Goal: Task Accomplishment & Management: Use online tool/utility

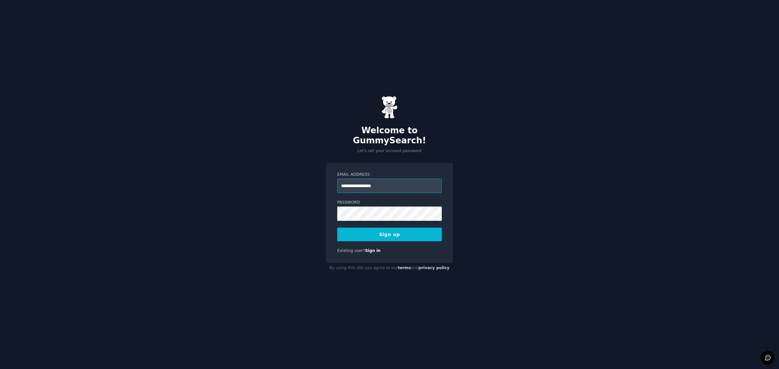
type input "**********"
click at [337, 228] on button "Sign up" at bounding box center [389, 235] width 105 height 14
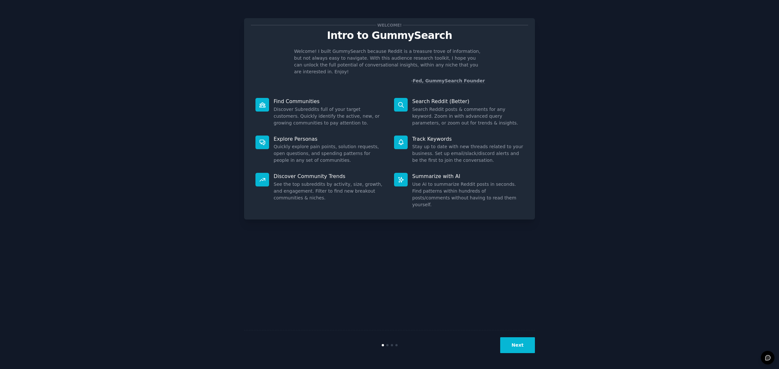
click at [515, 348] on button "Next" at bounding box center [517, 346] width 35 height 16
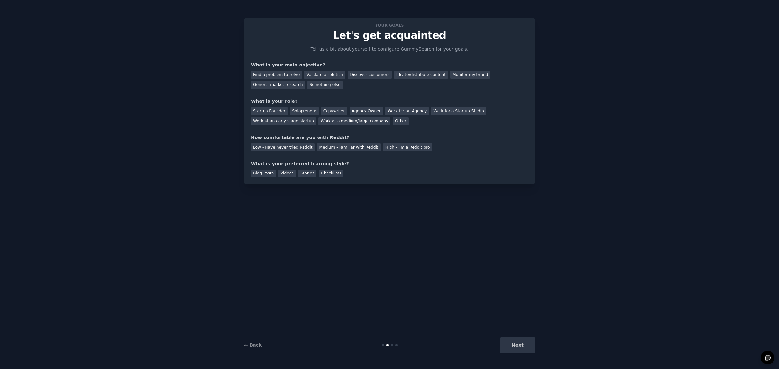
click at [515, 348] on div "Next" at bounding box center [486, 346] width 97 height 16
click at [326, 76] on div "Validate a solution" at bounding box center [324, 75] width 41 height 8
click at [276, 111] on div "Startup Founder" at bounding box center [269, 111] width 37 height 8
click at [294, 146] on div "Low - Have never tried Reddit" at bounding box center [283, 147] width 64 height 8
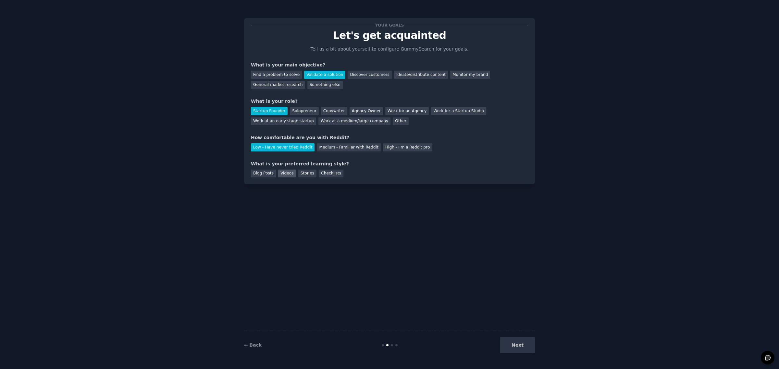
click at [286, 170] on div "Videos" at bounding box center [287, 174] width 18 height 8
click at [267, 172] on div "Blog Posts" at bounding box center [263, 174] width 25 height 8
click at [287, 173] on div "Videos" at bounding box center [287, 174] width 18 height 8
click at [524, 339] on button "Next" at bounding box center [517, 346] width 35 height 16
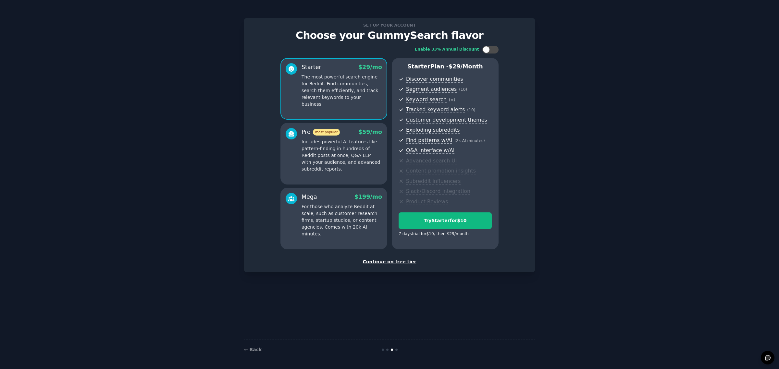
click at [396, 262] on div "Continue on free tier" at bounding box center [389, 262] width 277 height 7
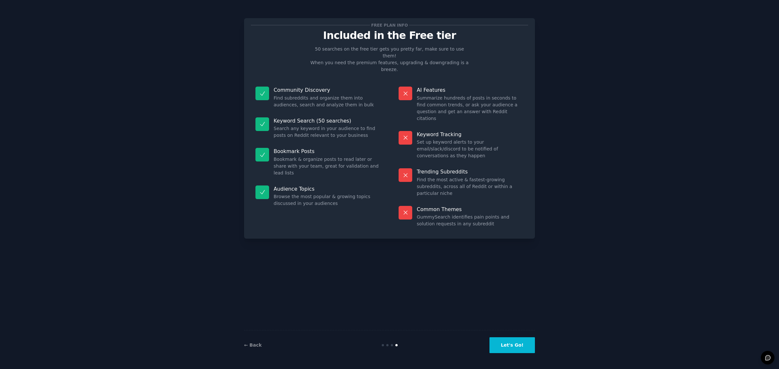
click at [516, 343] on button "Let's Go!" at bounding box center [512, 346] width 45 height 16
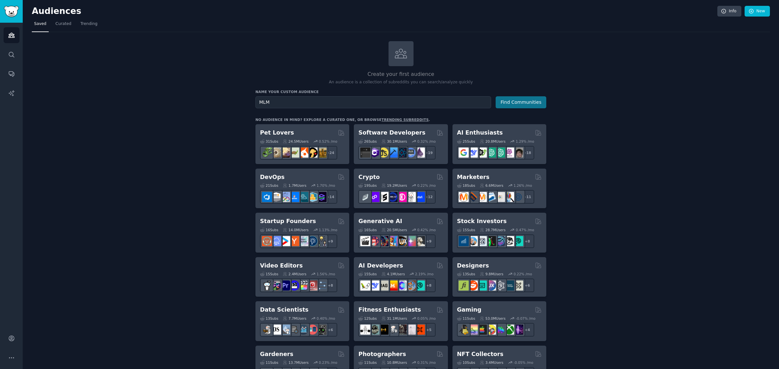
type input "MLM"
click at [533, 104] on button "Find Communities" at bounding box center [521, 102] width 51 height 12
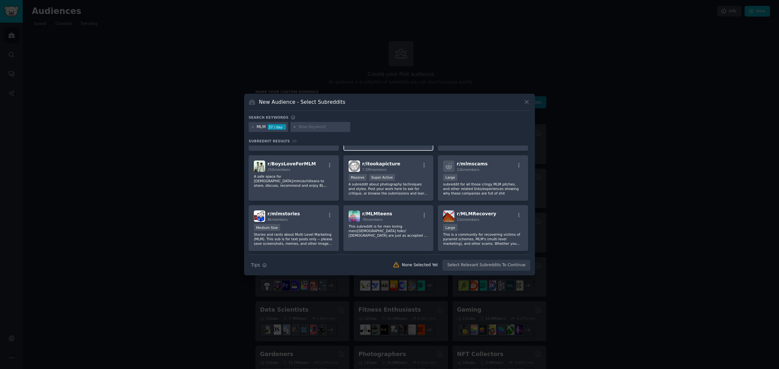
scroll to position [81, 0]
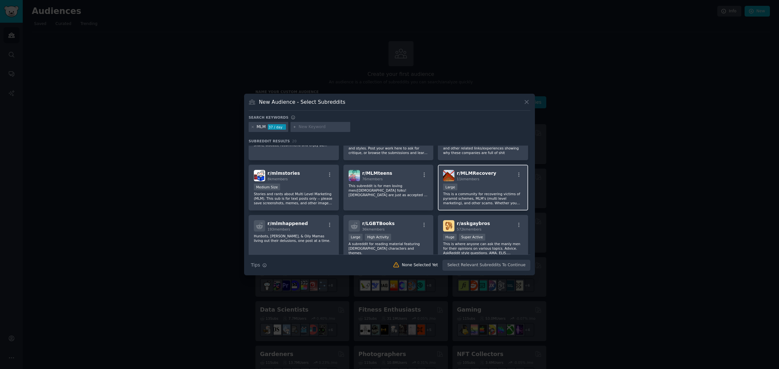
click at [494, 176] on div "r/ MLMRecovery 11k members" at bounding box center [483, 175] width 80 height 11
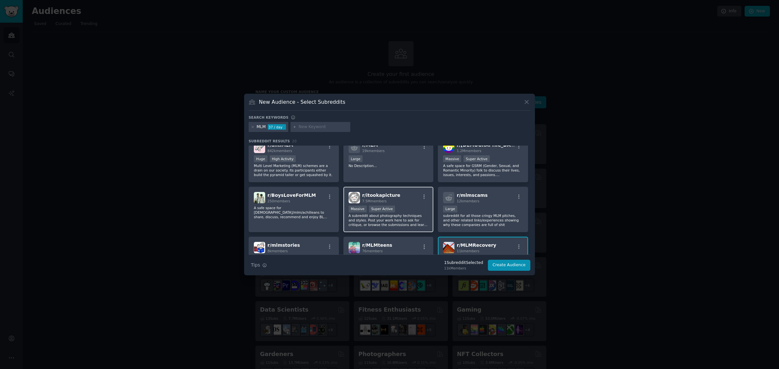
scroll to position [0, 0]
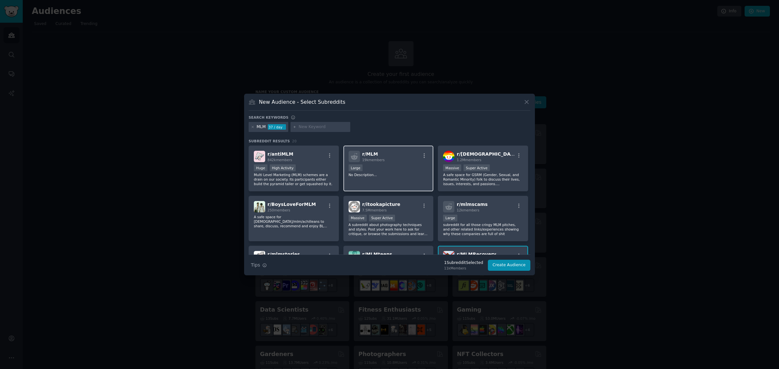
click at [407, 162] on div "r/ MLM 19k members" at bounding box center [389, 156] width 80 height 11
click at [512, 265] on button "Create Audience" at bounding box center [509, 265] width 43 height 11
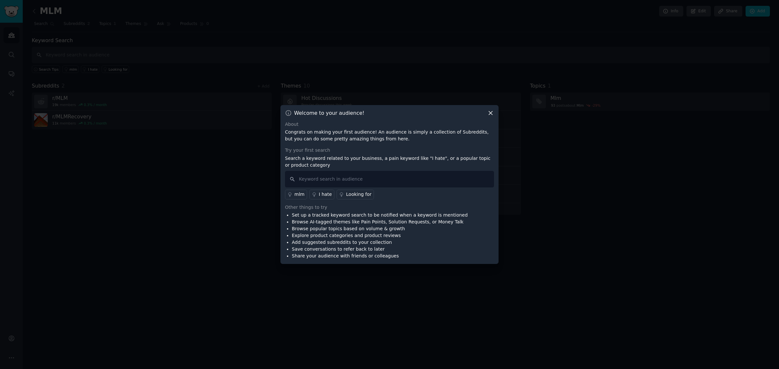
click at [492, 112] on icon at bounding box center [490, 113] width 7 height 7
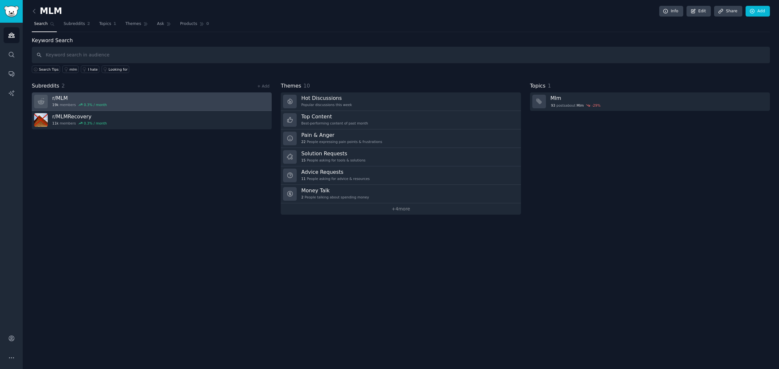
click at [182, 102] on link "r/ MLM 19k members 0.3 % / month" at bounding box center [152, 102] width 240 height 19
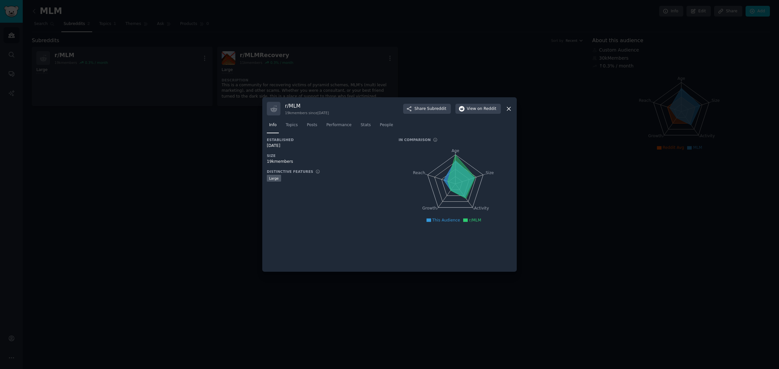
click at [564, 132] on div at bounding box center [389, 184] width 779 height 369
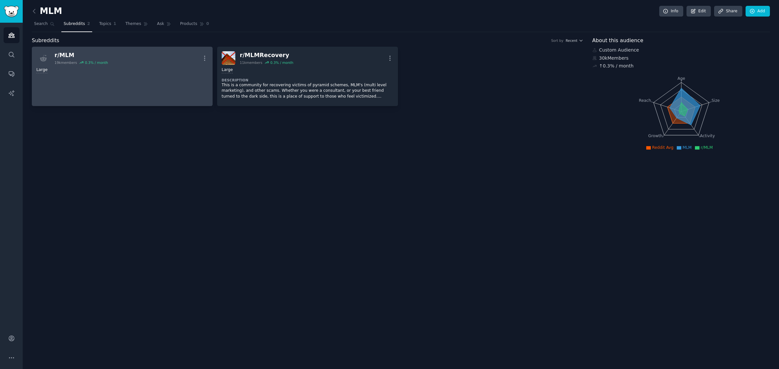
click at [121, 72] on div "Large" at bounding box center [122, 70] width 172 height 6
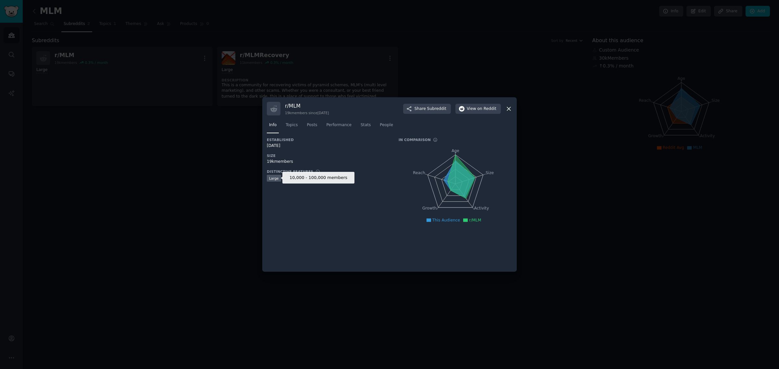
click at [277, 178] on div "Large" at bounding box center [274, 178] width 14 height 7
click at [487, 108] on span "on Reddit" at bounding box center [487, 109] width 19 height 6
click at [509, 111] on icon at bounding box center [508, 109] width 7 height 7
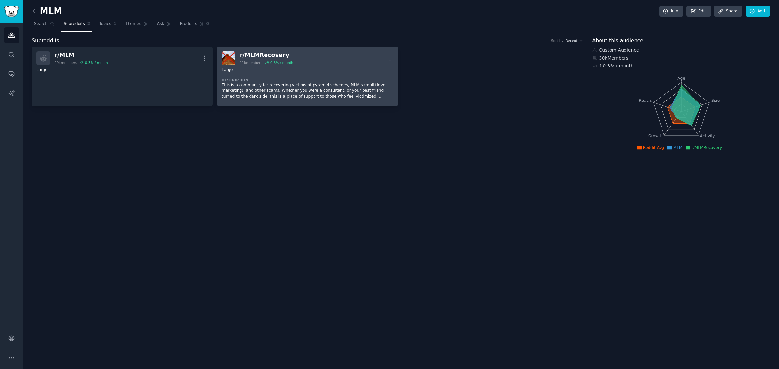
click at [315, 70] on div "Large" at bounding box center [308, 70] width 172 height 6
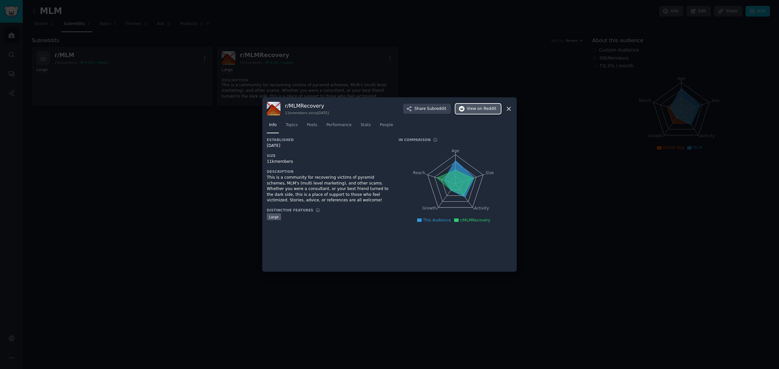
click at [491, 106] on span "on Reddit" at bounding box center [487, 109] width 19 height 6
